Goal: Task Accomplishment & Management: Manage account settings

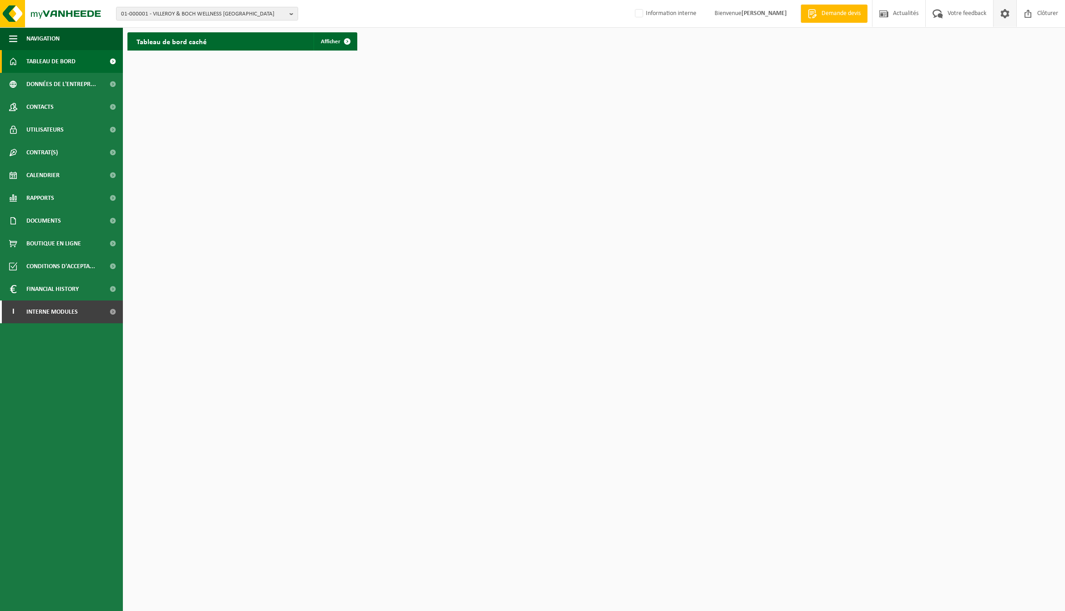
click at [837, 17] on span at bounding box center [1005, 13] width 14 height 27
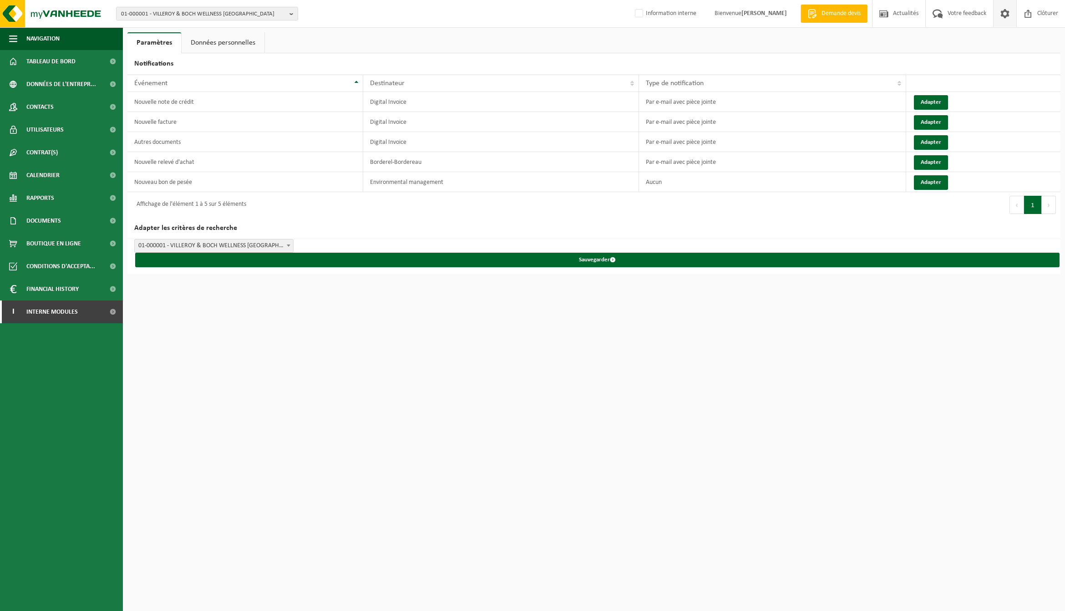
click at [212, 42] on link "Données personnelles" at bounding box center [223, 42] width 83 height 21
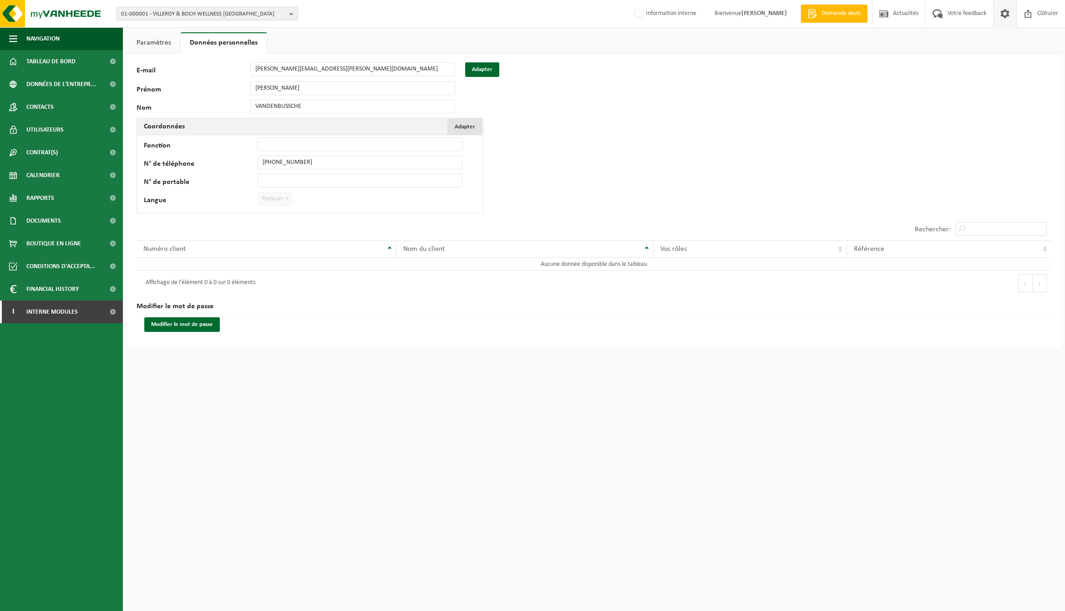
click at [474, 125] on span "Adapter" at bounding box center [464, 127] width 20 height 6
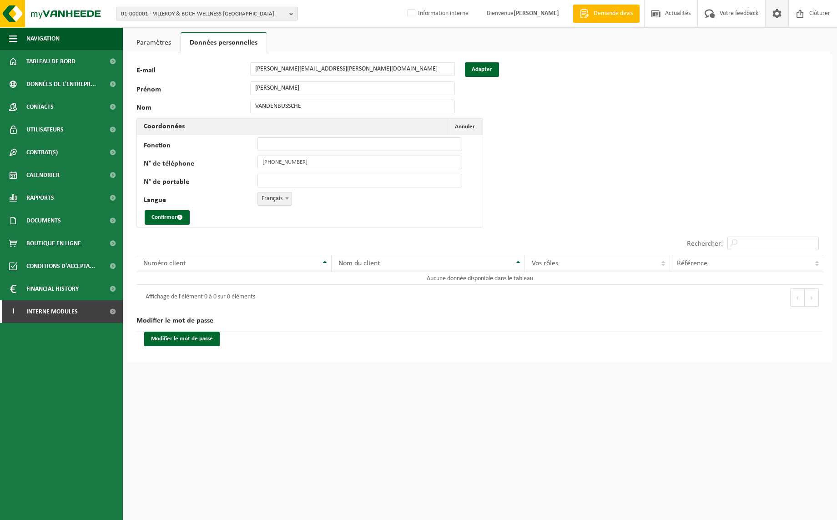
click at [289, 199] on b at bounding box center [287, 198] width 4 height 2
